Goal: Information Seeking & Learning: Learn about a topic

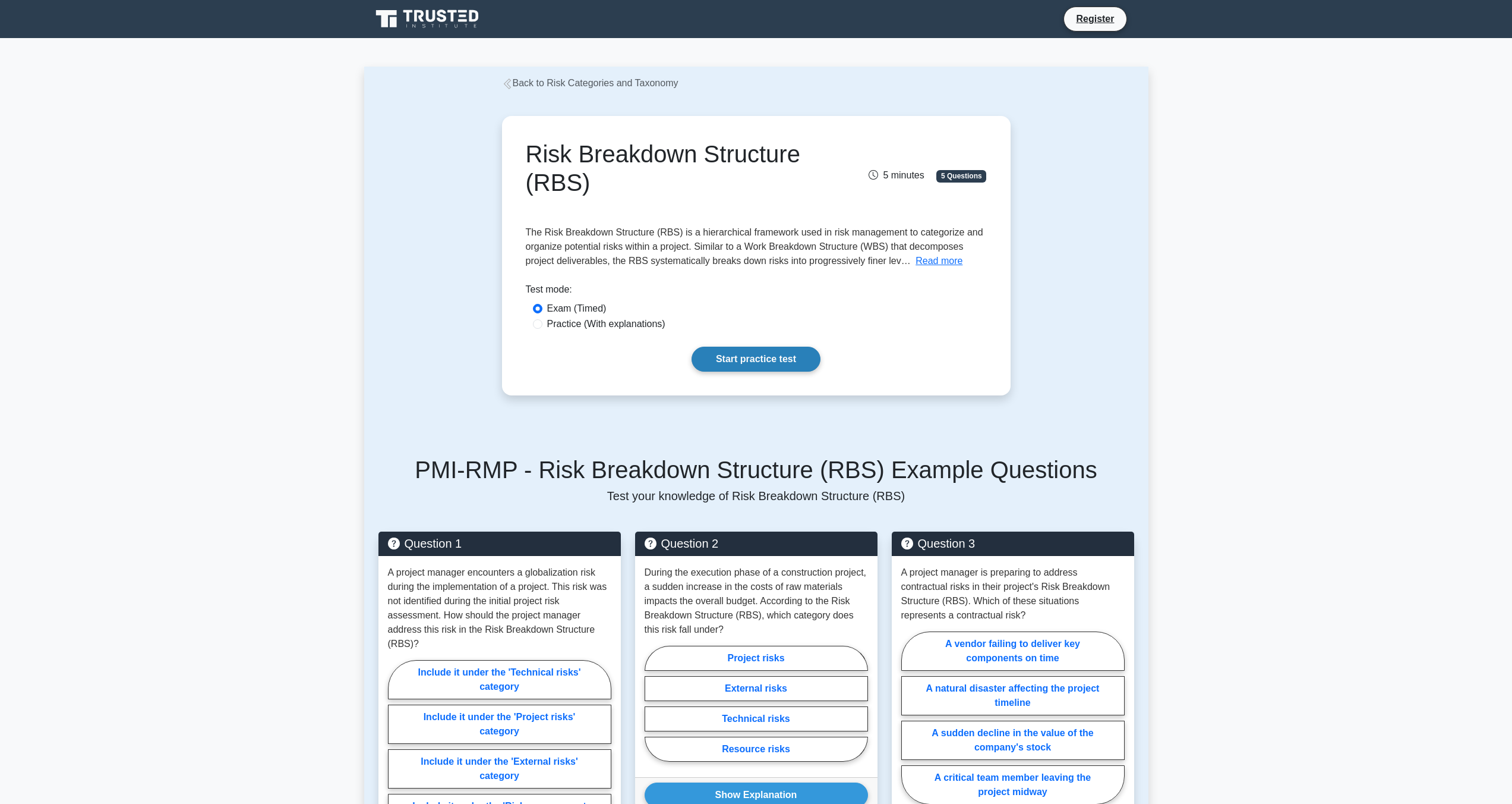
click at [740, 355] on link "Start practice test" at bounding box center [755, 359] width 129 height 25
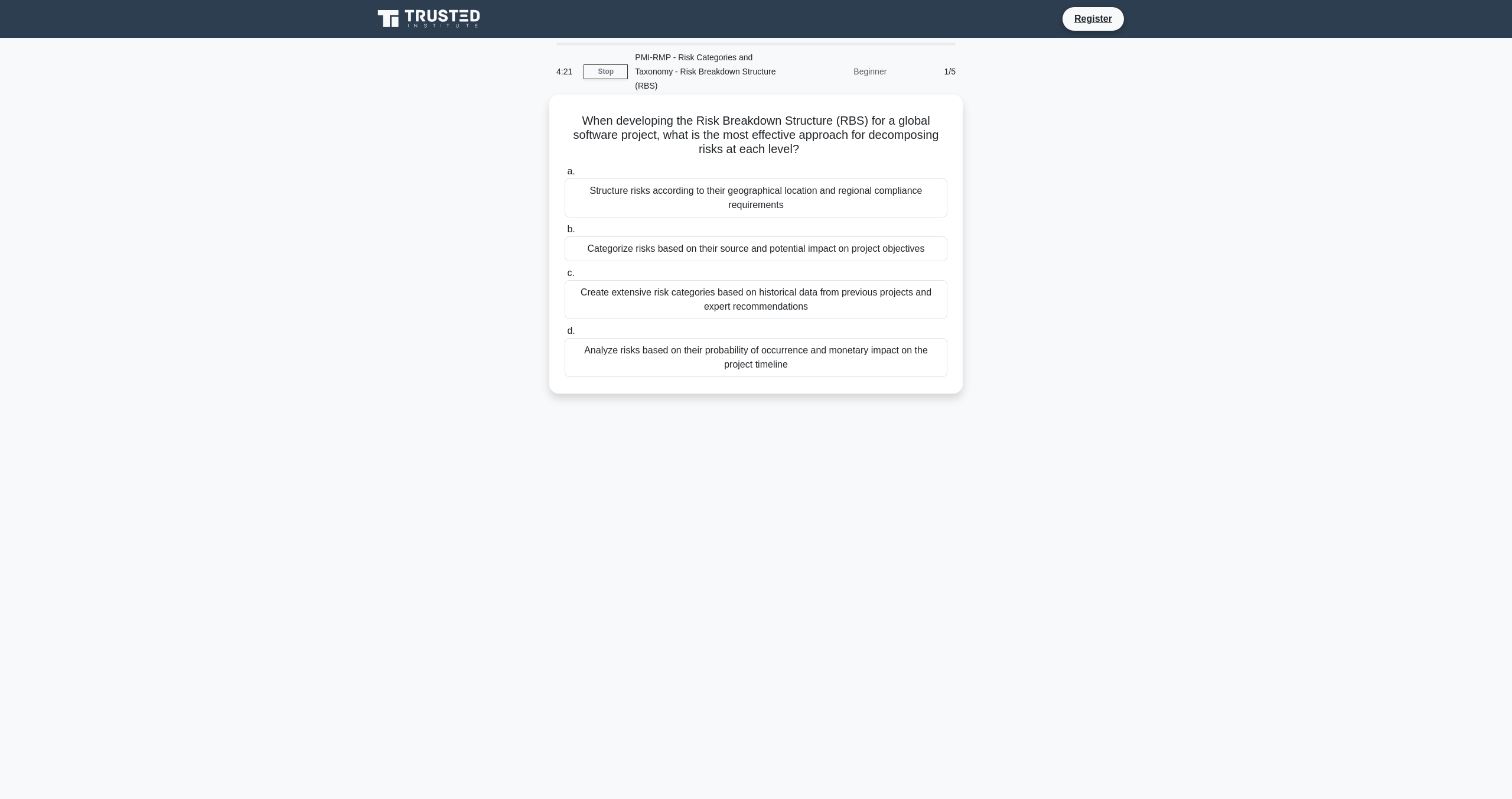
click at [753, 350] on div "Analyze risks based on their probability of occurrence and monetary impact on t…" at bounding box center [756, 357] width 382 height 39
click at [565, 335] on input "d. Analyze risks based on their probability of occurrence and monetary impact o…" at bounding box center [565, 331] width 0 height 8
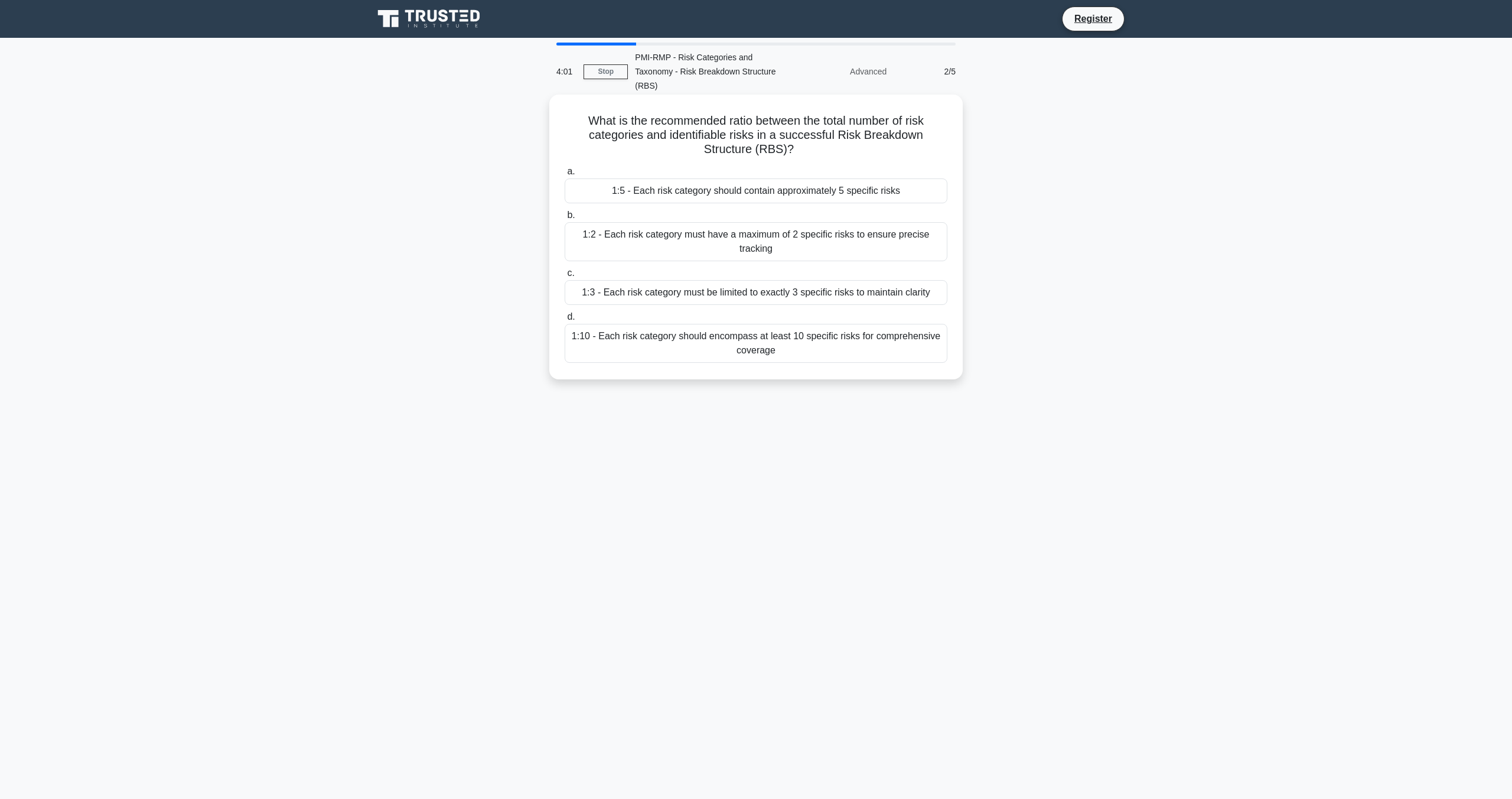
click at [768, 192] on div "1:5 - Each risk category should contain approximately 5 specific risks" at bounding box center [756, 191] width 382 height 25
click at [565, 175] on input "a. 1:5 - Each risk category should contain approximately 5 specific risks" at bounding box center [565, 172] width 0 height 8
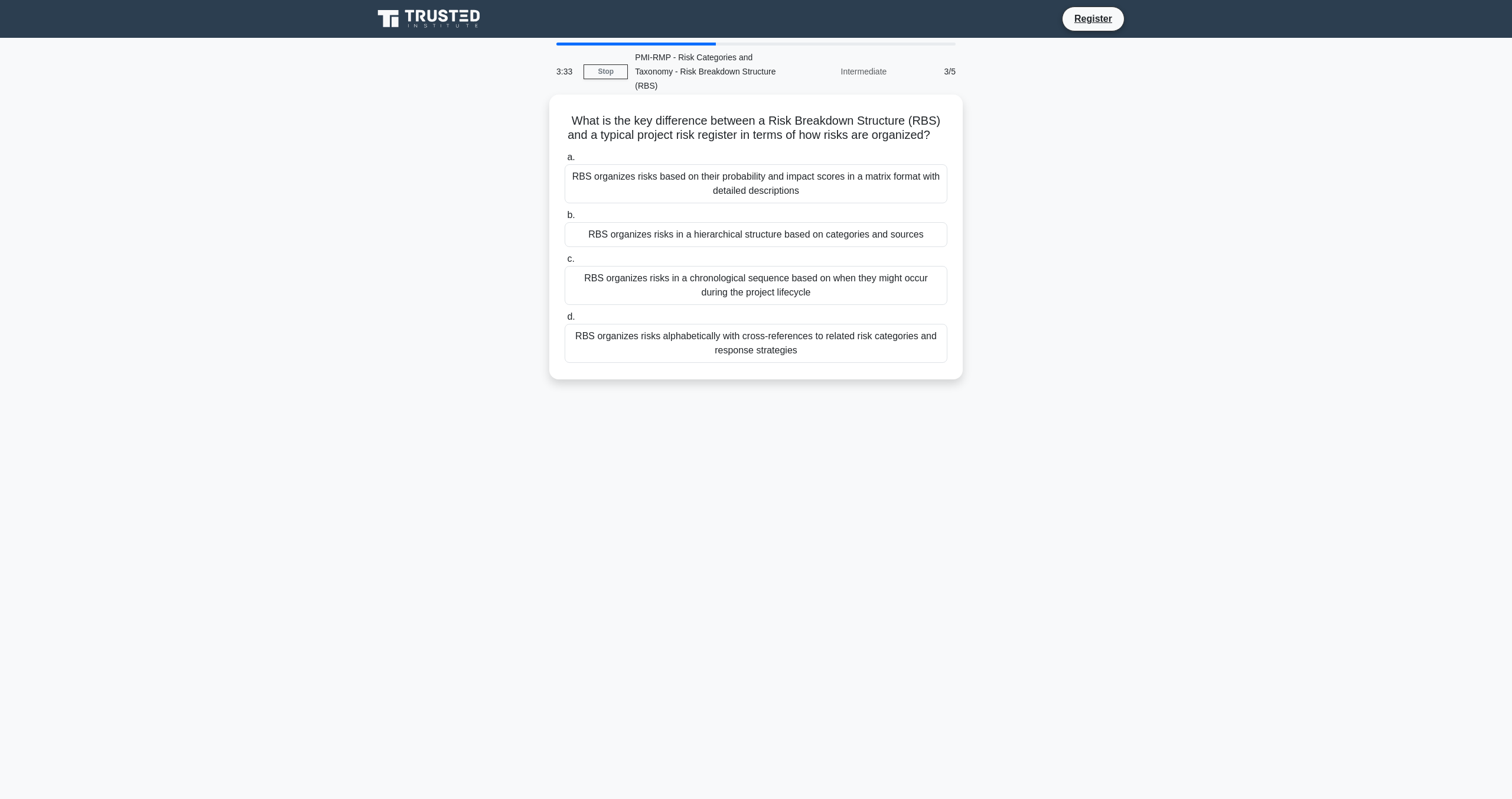
click at [743, 181] on div "RBS organizes risks based on their probability and impact scores in a matrix fo…" at bounding box center [756, 184] width 382 height 39
click at [565, 161] on input "a. RBS organizes risks based on their probability and impact scores in a matrix…" at bounding box center [565, 157] width 0 height 8
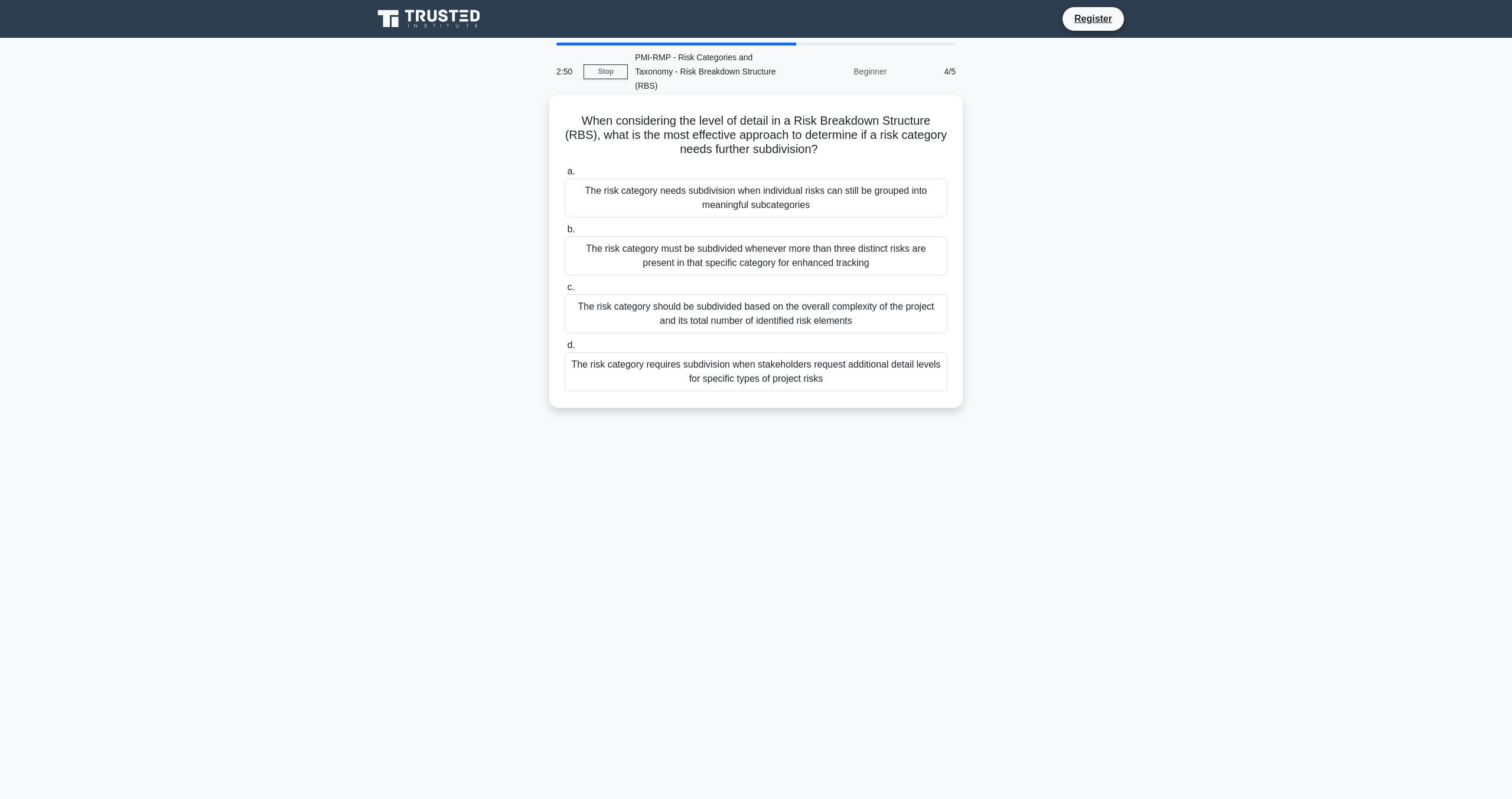
click at [744, 370] on div "The risk category requires subdivision when stakeholders request additional det…" at bounding box center [756, 372] width 382 height 39
click at [565, 349] on input "d. The risk category requires subdivision when stakeholders request additional …" at bounding box center [565, 345] width 0 height 8
click at [789, 365] on div "Group risks by their source domains: technical, managerial, commercial, and ext…" at bounding box center [756, 372] width 382 height 39
click at [565, 349] on input "d. Group risks by their source domains: technical, managerial, commercial, and …" at bounding box center [565, 345] width 0 height 8
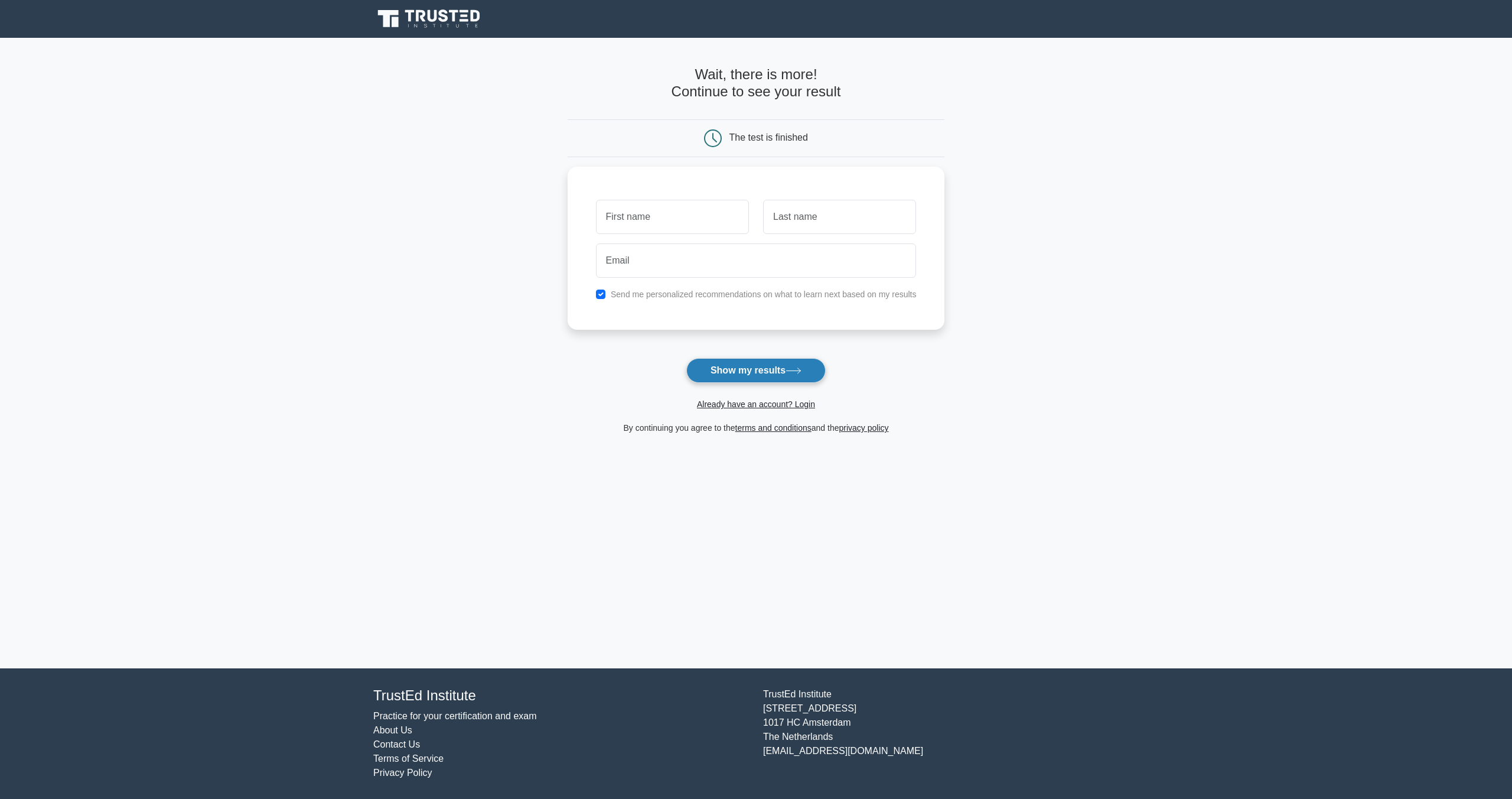
click at [759, 360] on button "Show my results" at bounding box center [756, 371] width 139 height 25
click at [758, 365] on button "Show my results" at bounding box center [756, 371] width 139 height 25
click at [658, 217] on input "text" at bounding box center [672, 214] width 153 height 34
click at [746, 210] on input "FGAFDG" at bounding box center [672, 214] width 153 height 34
type input "FGAFDG"
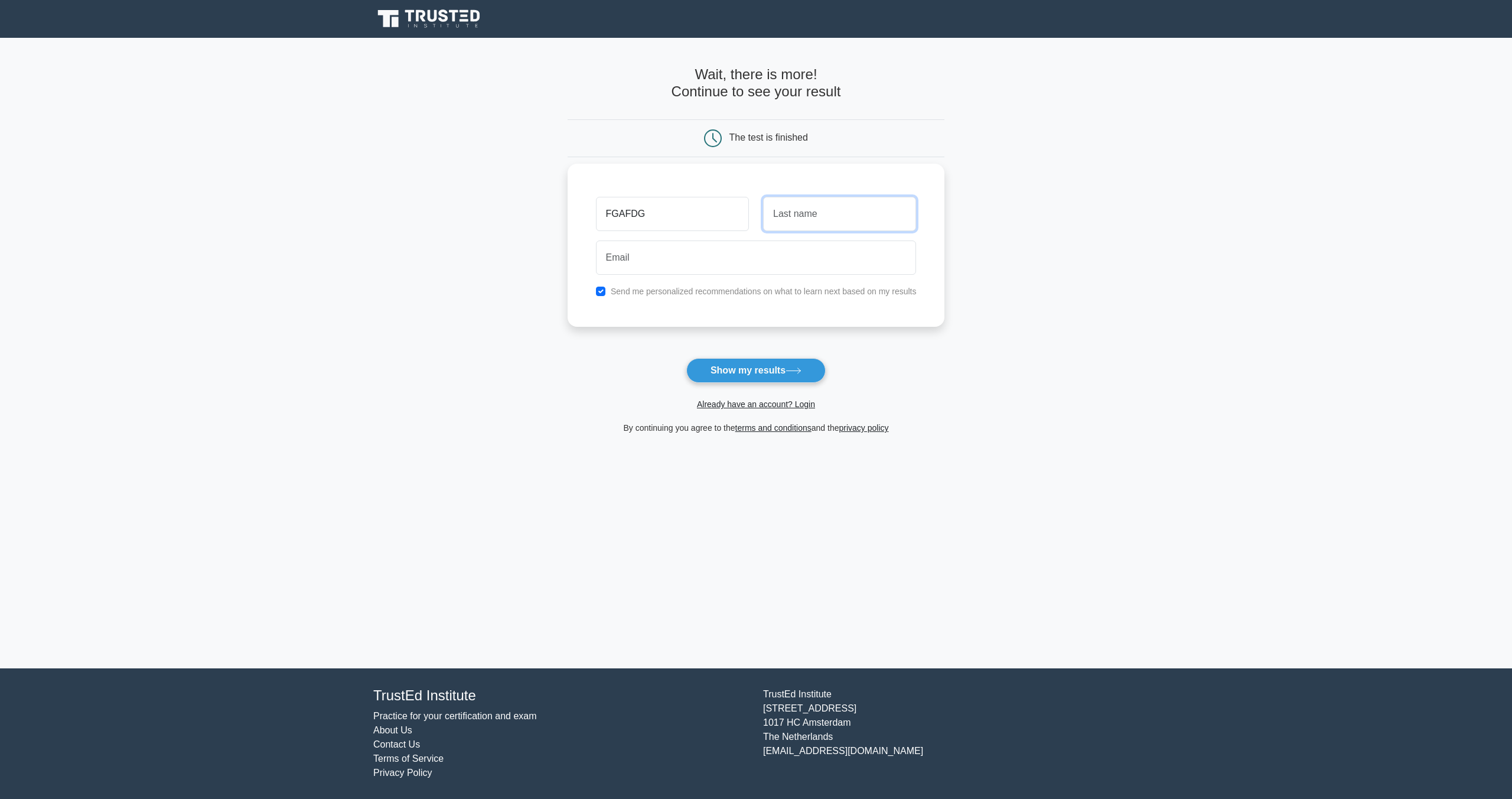
click at [779, 214] on input "text" at bounding box center [839, 214] width 153 height 34
type input "DGDGS"
click at [707, 252] on input "email" at bounding box center [756, 257] width 321 height 34
type input "violet@sora-academy.GG"
click at [755, 368] on button "Show my results" at bounding box center [756, 371] width 139 height 25
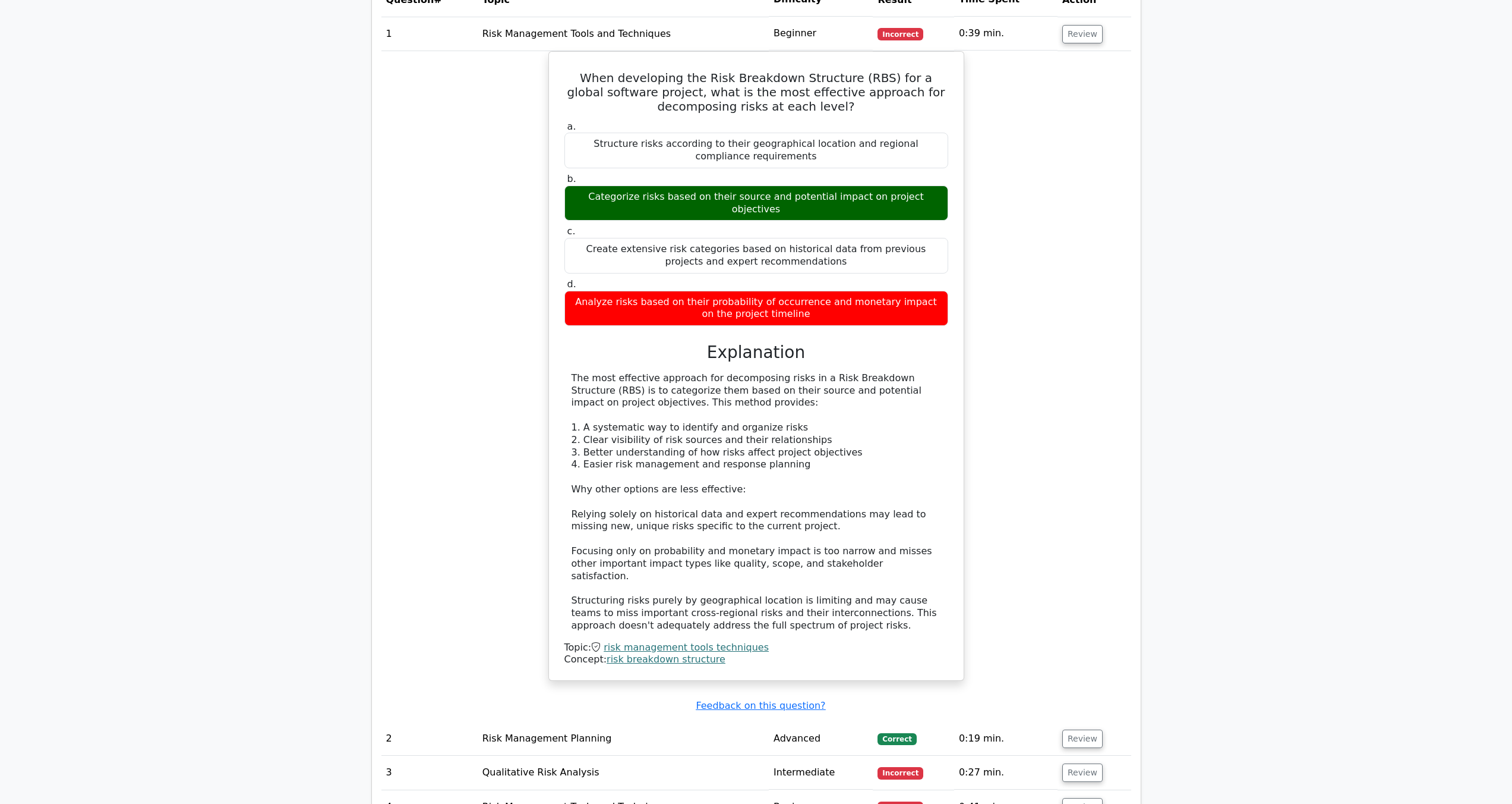
scroll to position [1344, 0]
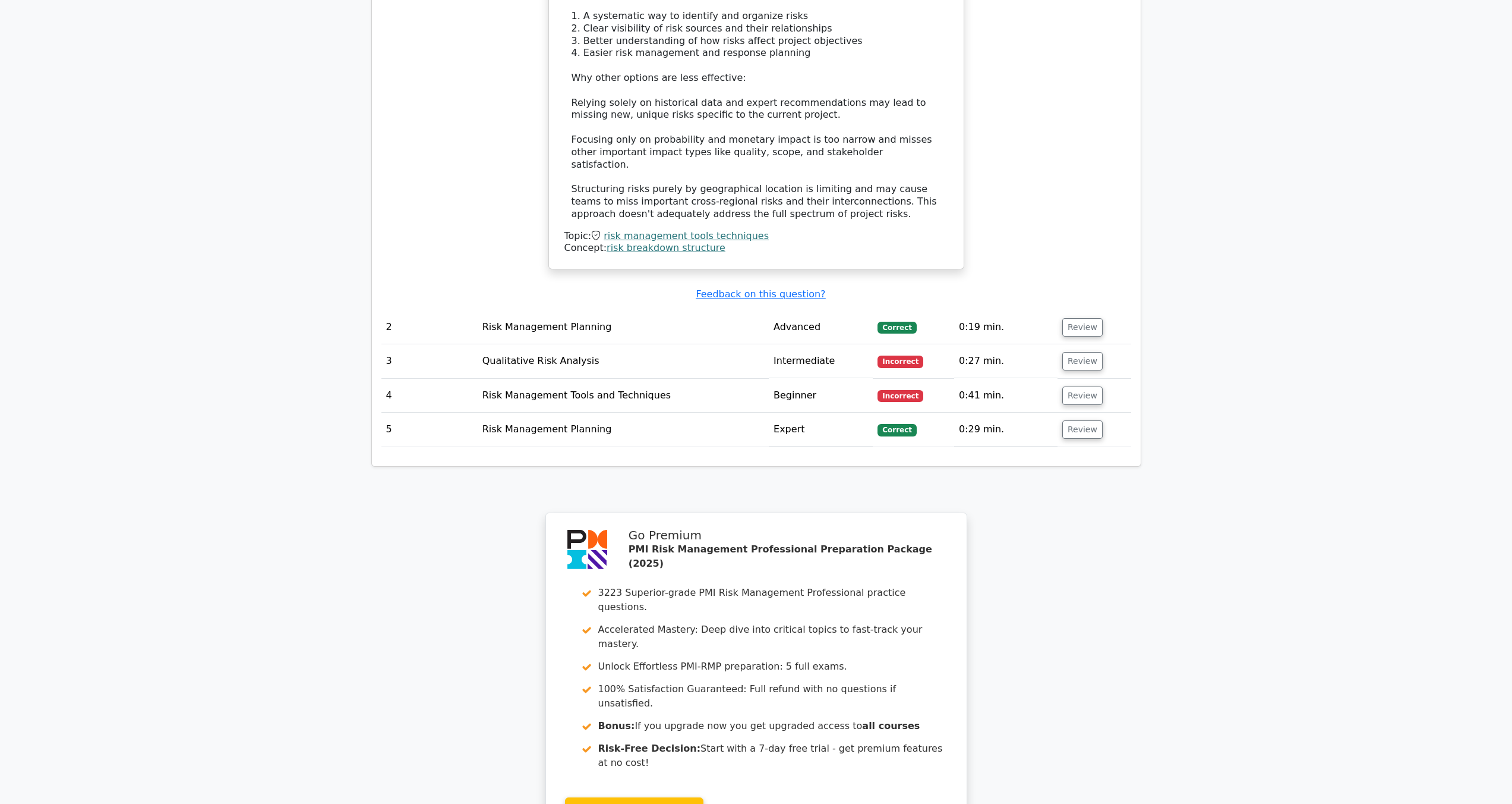
click at [700, 344] on td "Qualitative Risk Analysis" at bounding box center [623, 362] width 291 height 34
click at [873, 344] on td "Incorrect" at bounding box center [913, 362] width 81 height 34
click at [1077, 352] on button "Review" at bounding box center [1082, 361] width 40 height 18
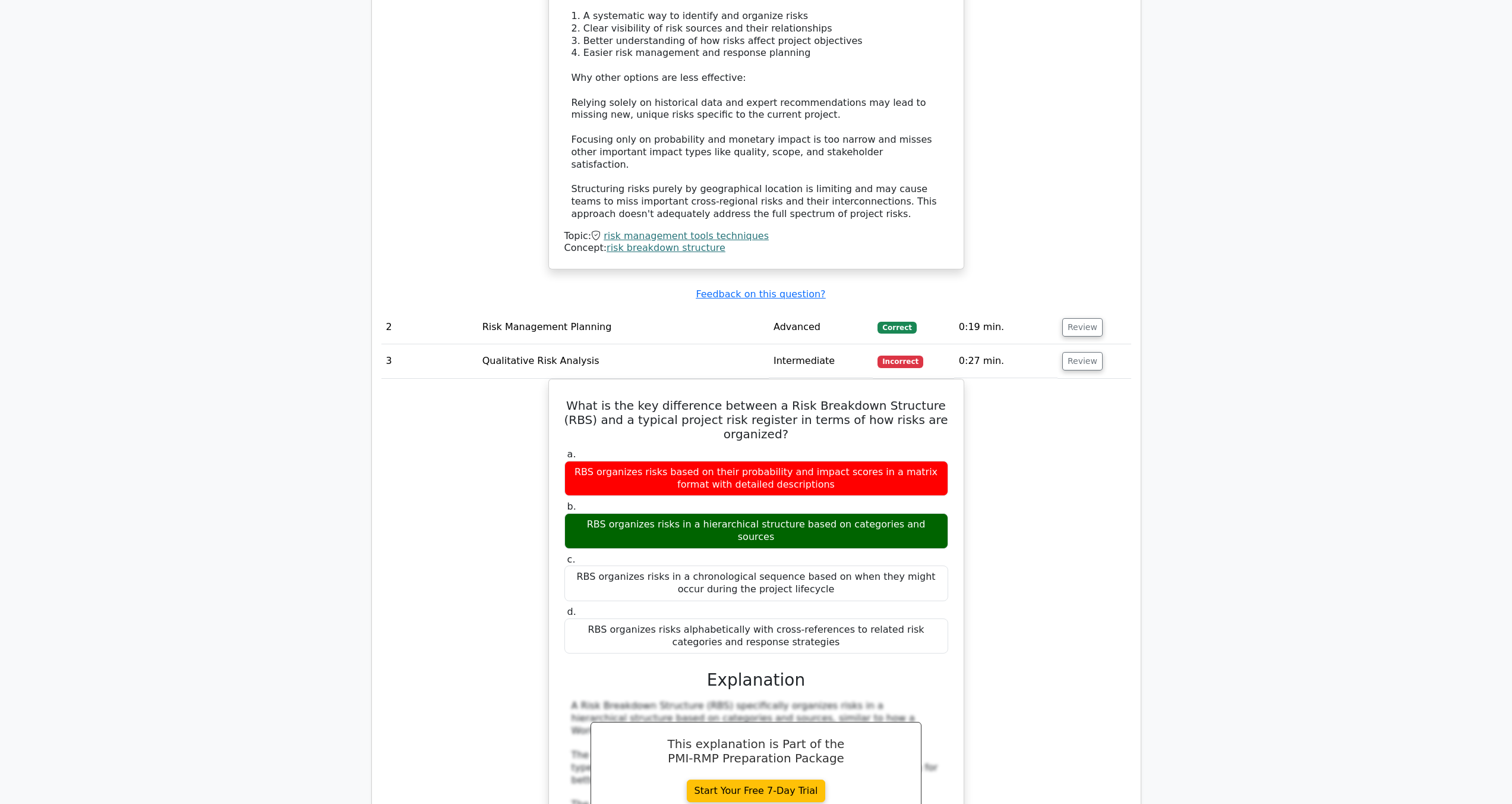
click at [1067, 379] on div "What is the key difference between a Risk Breakdown Structure (RBS) and a typic…" at bounding box center [756, 688] width 750 height 620
click at [1074, 352] on button "Review" at bounding box center [1082, 361] width 40 height 18
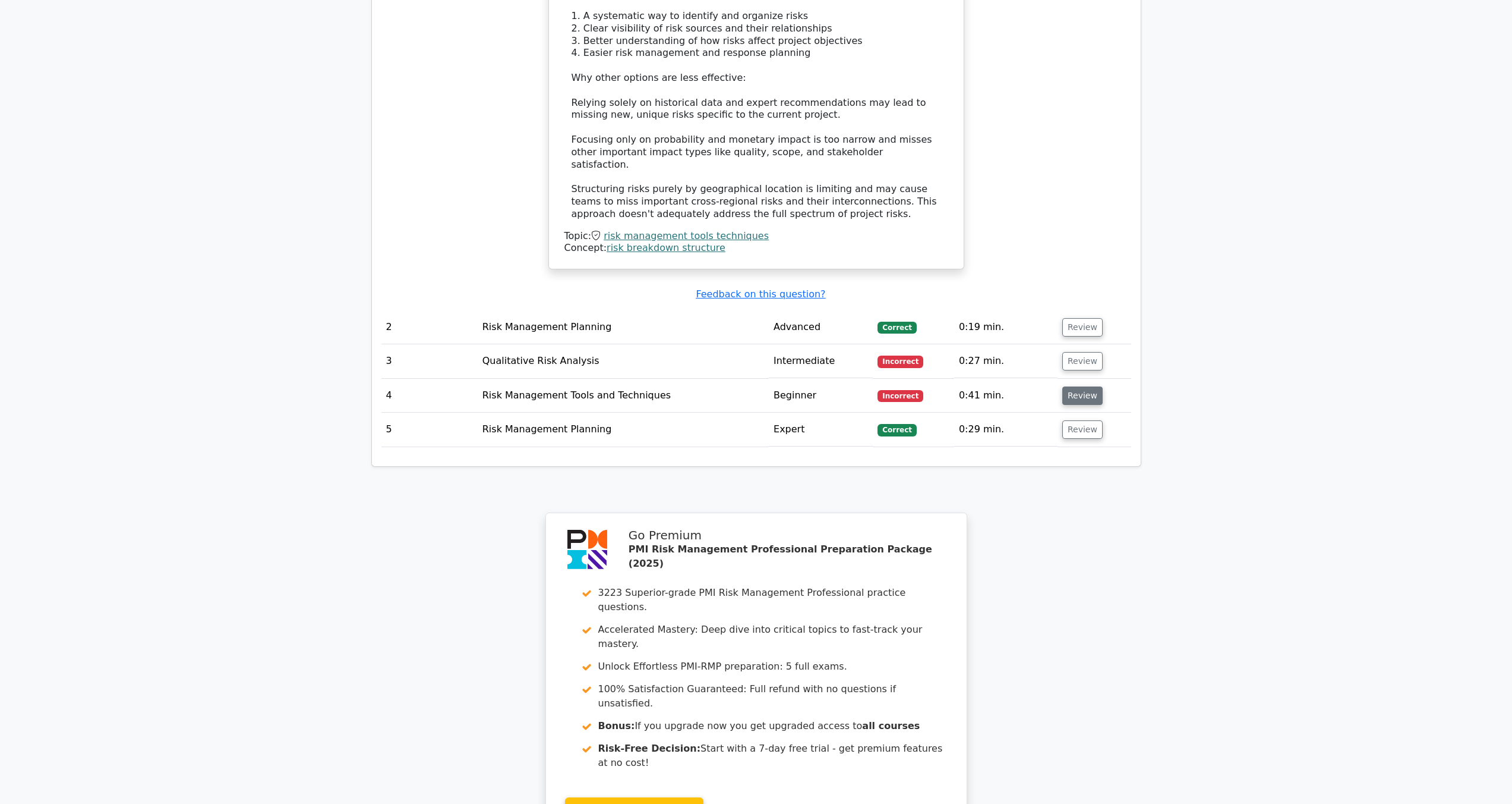
click at [1078, 387] on button "Review" at bounding box center [1082, 396] width 40 height 18
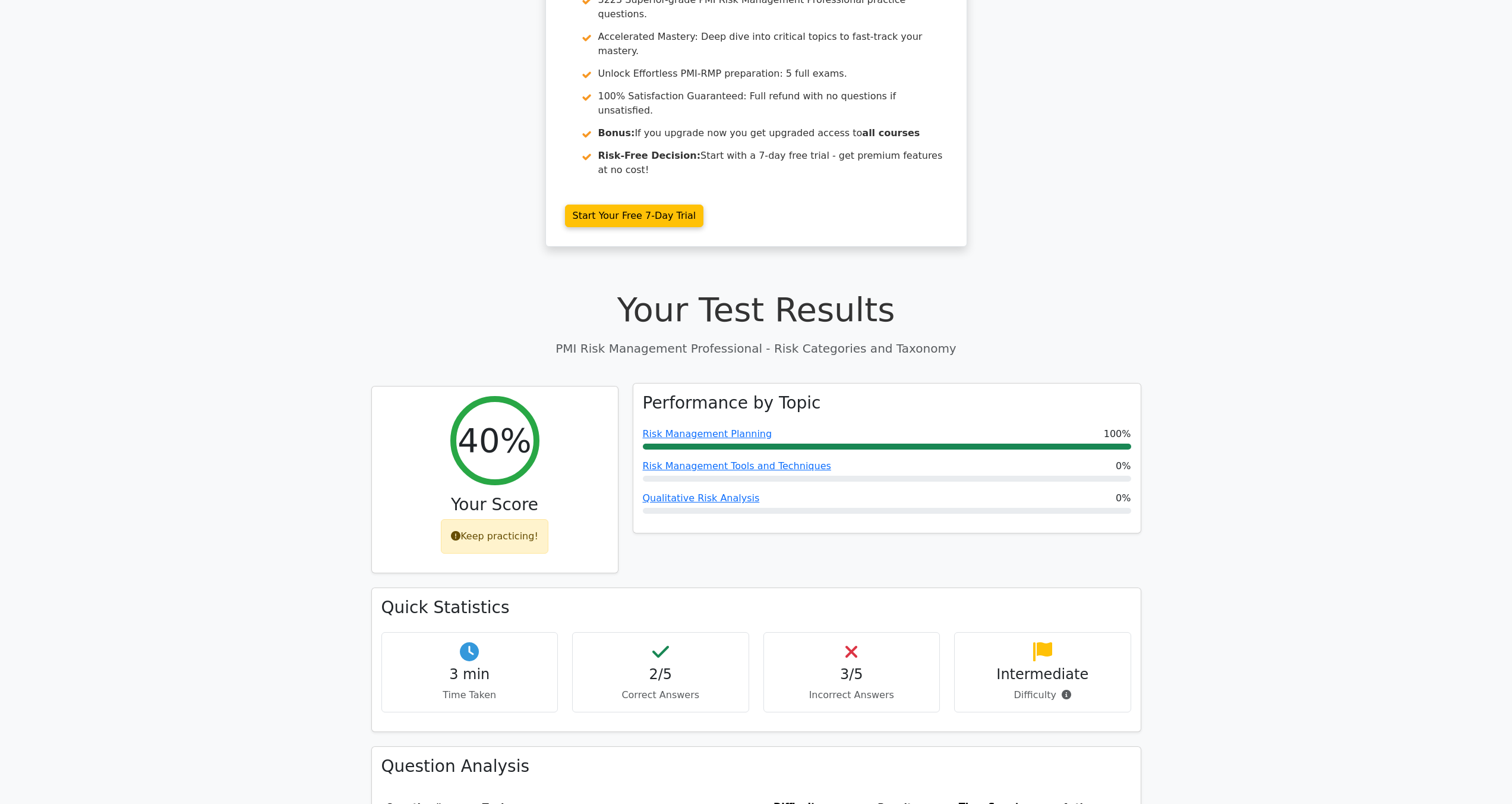
scroll to position [0, 0]
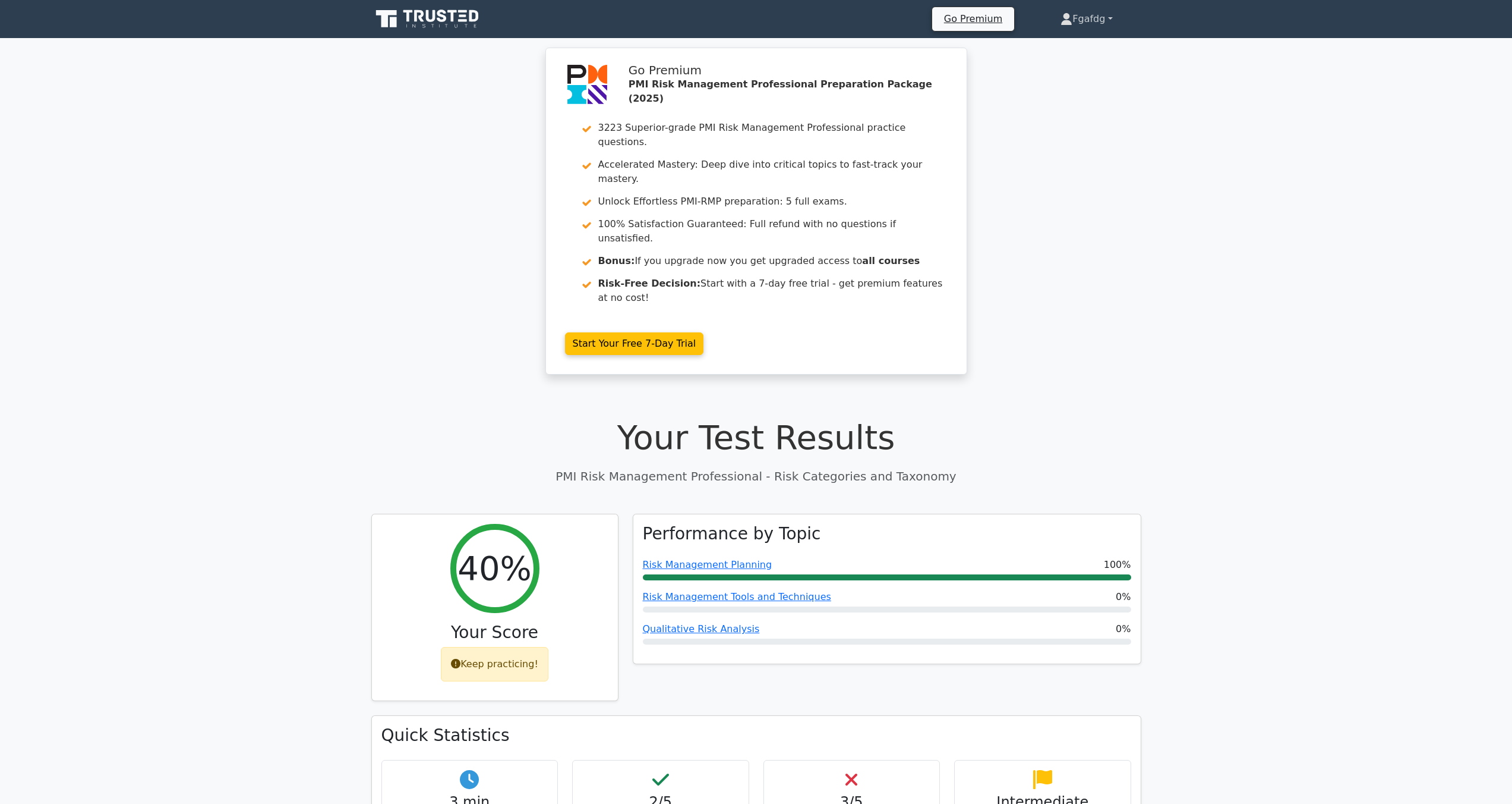
click at [1077, 25] on link "Fgafdg" at bounding box center [1086, 19] width 109 height 23
click at [418, 20] on icon at bounding box center [428, 19] width 114 height 22
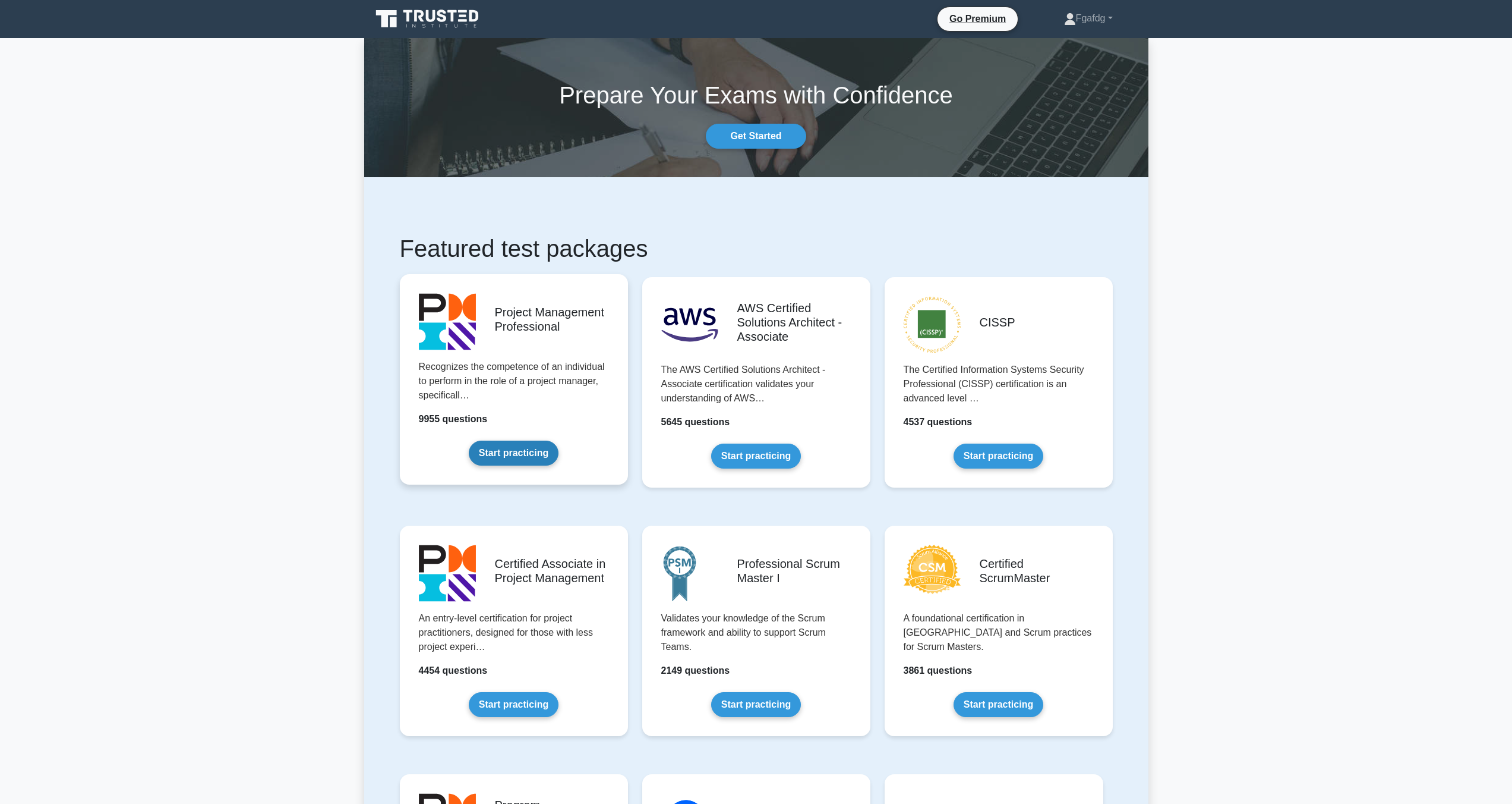
click at [525, 452] on link "Start practicing" at bounding box center [514, 453] width 90 height 25
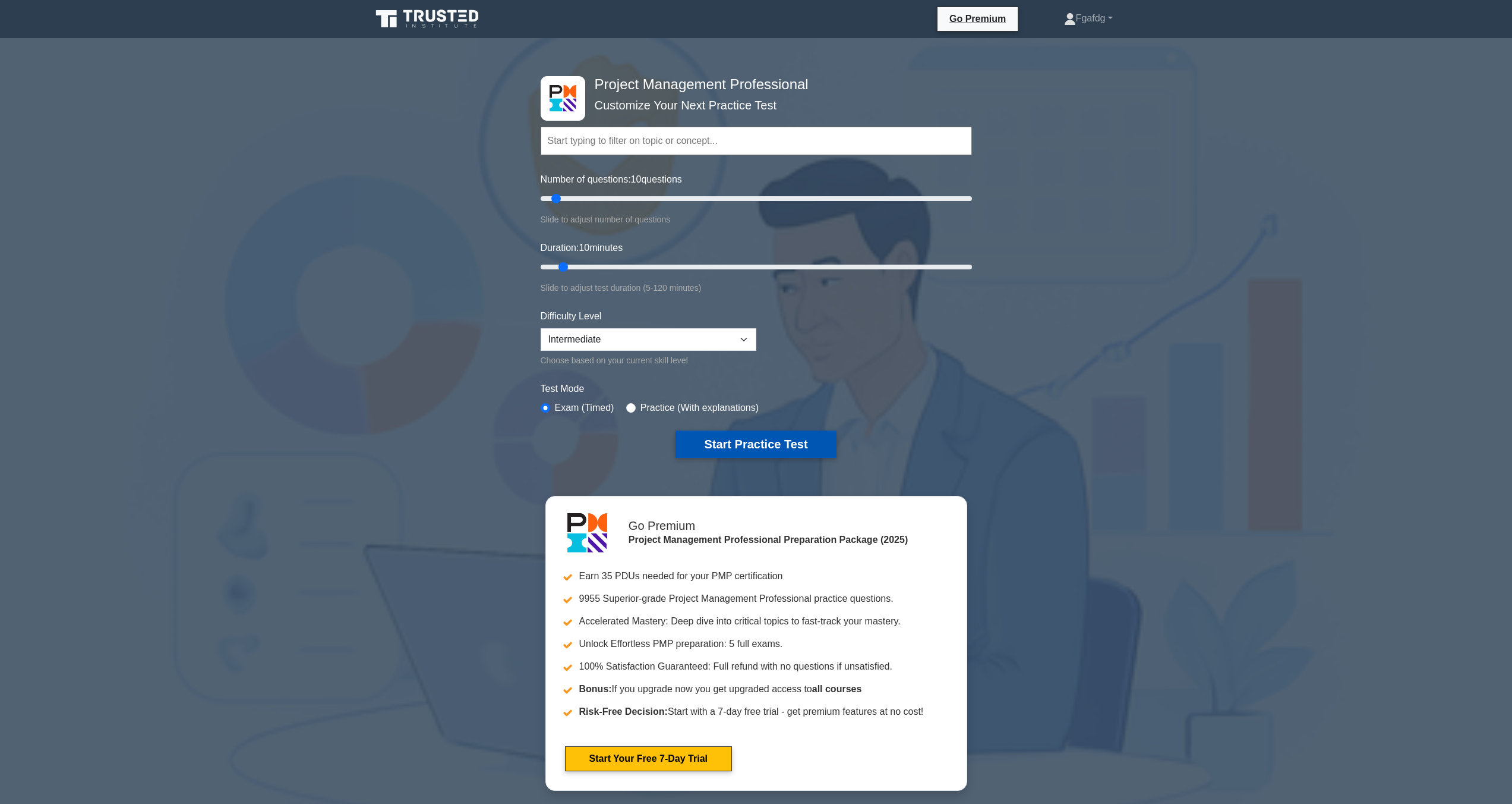
click at [736, 445] on button "Start Practice Test" at bounding box center [756, 444] width 160 height 27
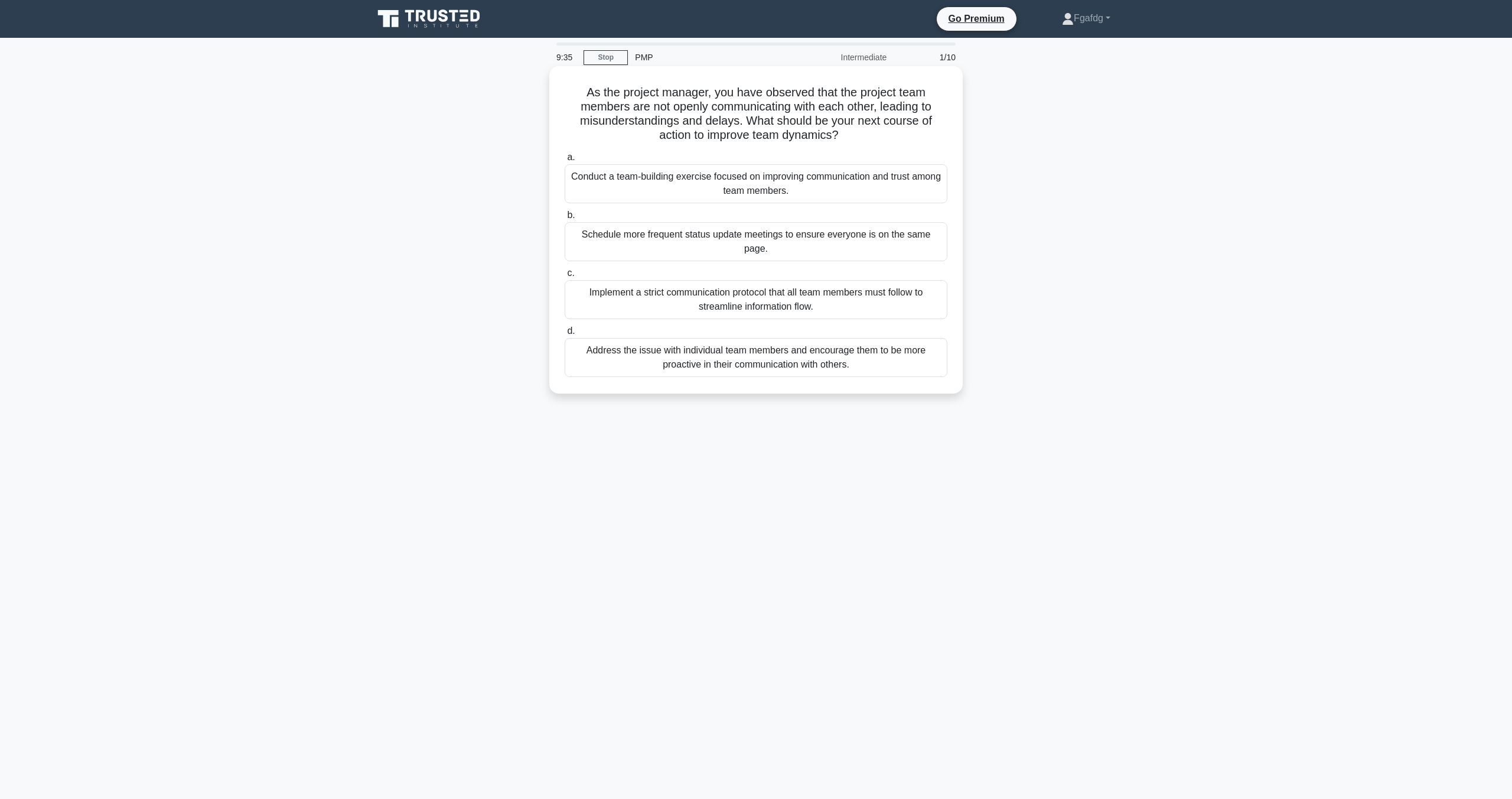
click at [772, 196] on div "Conduct a team-building exercise focused on improving communication and trust a…" at bounding box center [756, 184] width 382 height 39
click at [565, 161] on input "a. Conduct a team-building exercise focused on improving communication and trus…" at bounding box center [565, 157] width 0 height 8
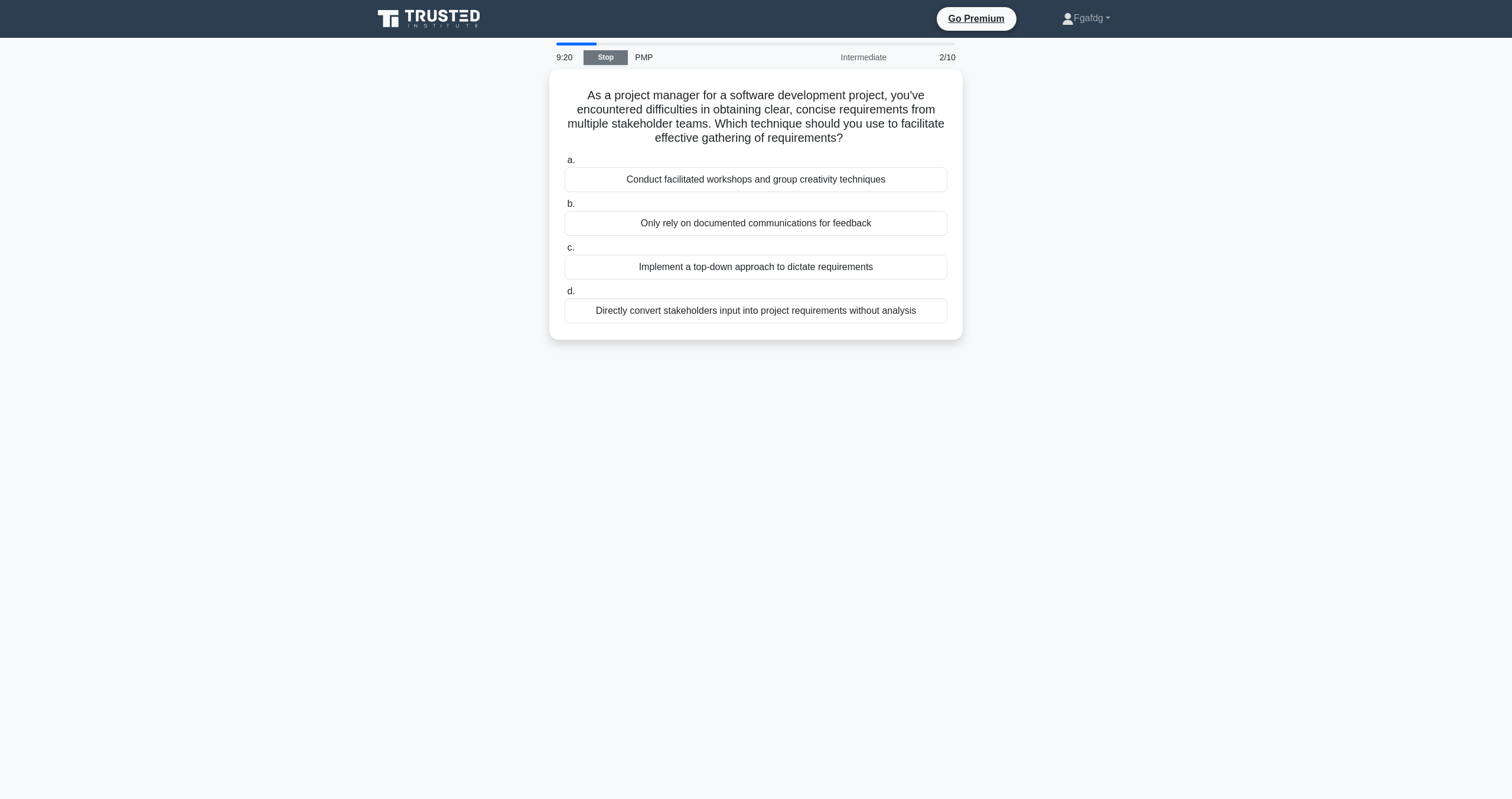
click at [609, 62] on link "Stop" at bounding box center [606, 57] width 45 height 15
